Goal: Task Accomplishment & Management: Manage account settings

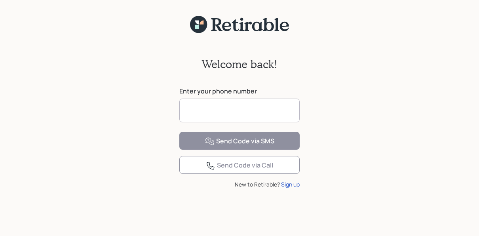
click at [215, 107] on input at bounding box center [239, 111] width 120 height 24
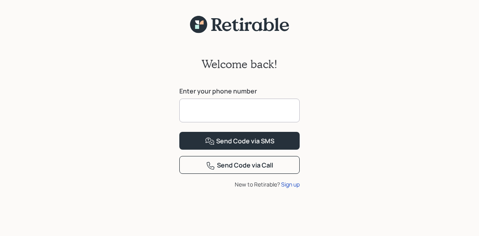
type input "**********"
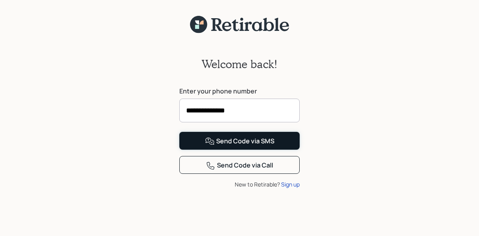
click at [244, 146] on div "Send Code via SMS" at bounding box center [239, 140] width 69 height 9
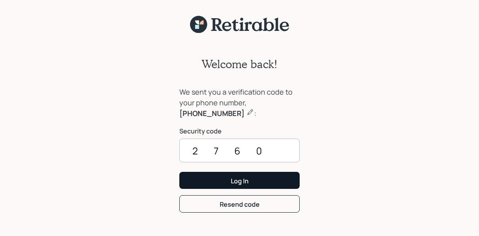
type input "2760"
click at [179, 172] on button "Log In" at bounding box center [239, 180] width 120 height 17
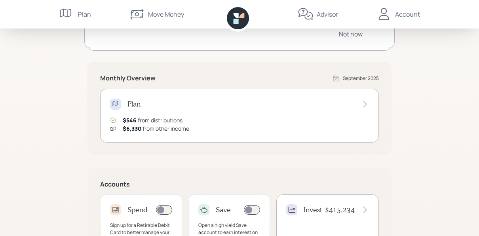
scroll to position [56, 0]
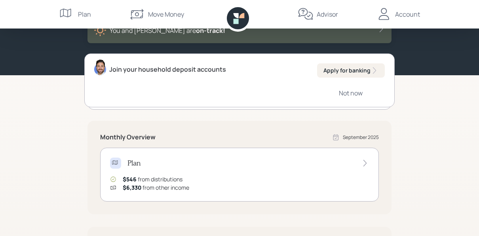
click at [239, 19] on icon at bounding box center [238, 18] width 22 height 22
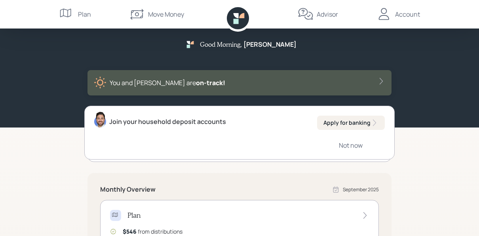
scroll to position [0, 0]
